Goal: Task Accomplishment & Management: Manage account settings

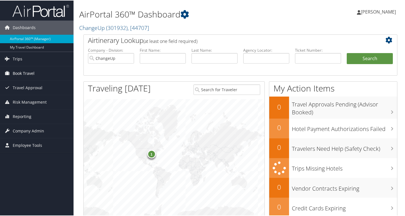
click at [23, 74] on span "Book Travel" at bounding box center [24, 73] width 22 height 14
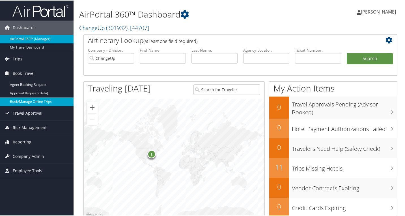
click at [38, 102] on link "Book/Manage Online Trips" at bounding box center [37, 101] width 74 height 8
click at [27, 155] on span "Company Admin" at bounding box center [28, 156] width 31 height 14
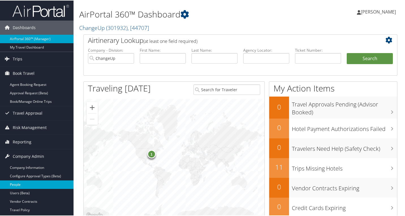
click at [29, 185] on link "People" at bounding box center [37, 184] width 74 height 8
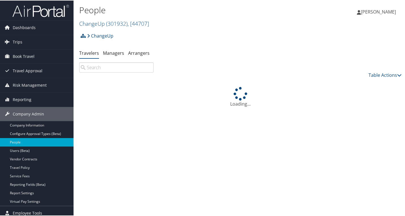
click at [100, 68] on input "search" at bounding box center [116, 67] width 74 height 10
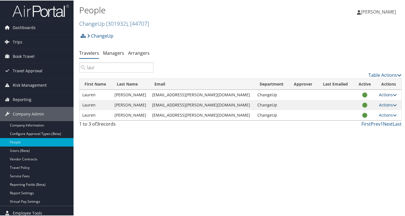
type input "laur"
click at [388, 96] on link "Actions" at bounding box center [388, 94] width 18 height 5
drag, startPoint x: 363, startPoint y: 110, endPoint x: 342, endPoint y: 115, distance: 21.2
click at [363, 110] on link "View Profile" at bounding box center [364, 113] width 52 height 10
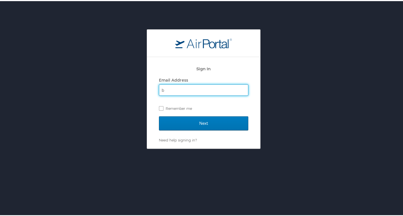
type input "briley.maksel@changeupinc.com"
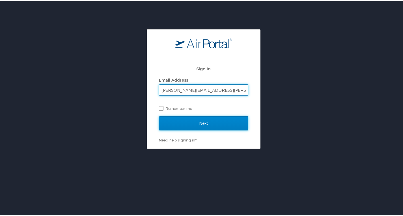
click at [215, 123] on input "Next" at bounding box center [203, 122] width 89 height 14
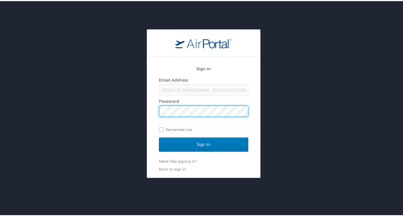
click at [159, 137] on input "Sign In" at bounding box center [203, 144] width 89 height 14
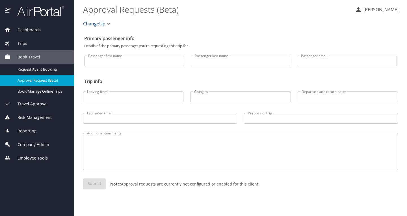
click at [38, 144] on span "Company Admin" at bounding box center [29, 145] width 39 height 6
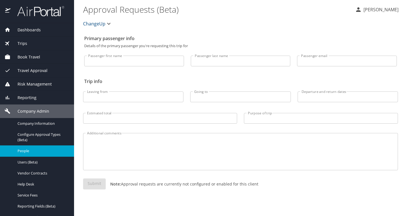
click at [37, 155] on link "People" at bounding box center [37, 151] width 74 height 11
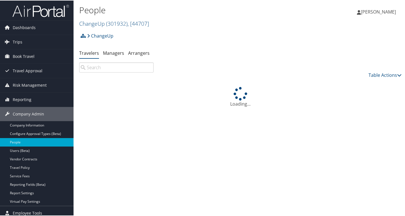
click at [92, 65] on input "search" at bounding box center [116, 67] width 74 height 10
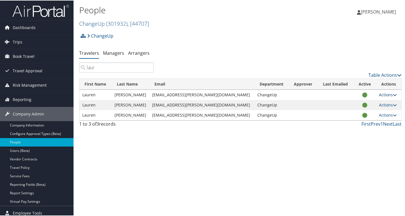
type input "laur"
click at [388, 93] on link "Actions" at bounding box center [388, 94] width 18 height 5
click at [365, 110] on link "View Profile" at bounding box center [364, 113] width 52 height 10
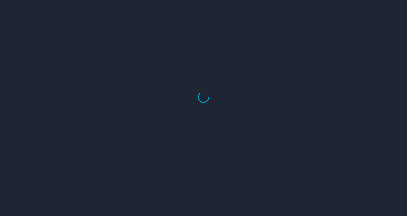
select select "US"
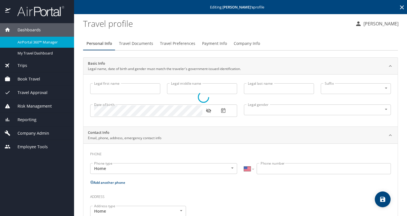
type input "Lauren"
type input "[PERSON_NAME]"
type input "[DEMOGRAPHIC_DATA]"
type input "[GEOGRAPHIC_DATA]"
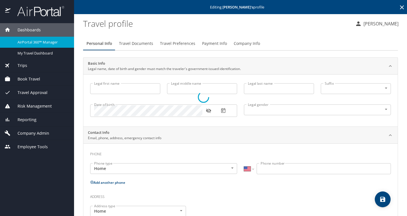
type input "[US_STATE]"
select select "US"
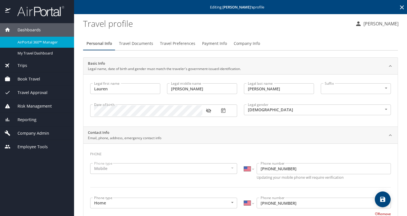
click at [179, 43] on span "Travel Preferences" at bounding box center [177, 43] width 35 height 7
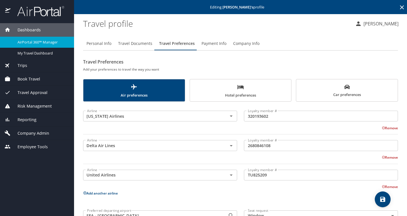
scroll to position [36, 0]
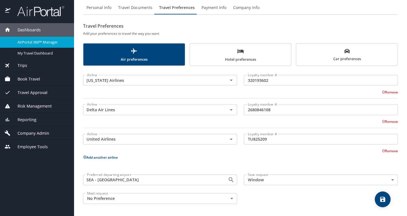
click at [339, 58] on span "Car preferences" at bounding box center [347, 55] width 95 height 14
